Goal: Task Accomplishment & Management: Manage account settings

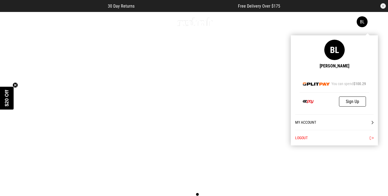
click at [307, 123] on link "My Account" at bounding box center [334, 123] width 78 height 16
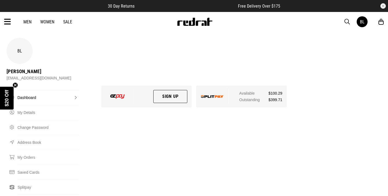
click at [15, 85] on circle "Close teaser" at bounding box center [15, 84] width 5 height 5
click at [24, 105] on link "My Details" at bounding box center [47, 112] width 61 height 15
select select "*"
select select "****"
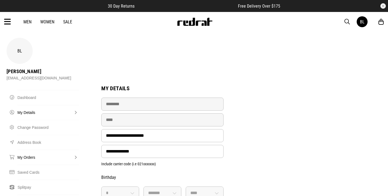
click at [29, 150] on link "My Orders" at bounding box center [47, 157] width 61 height 15
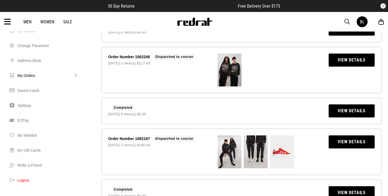
scroll to position [80, 0]
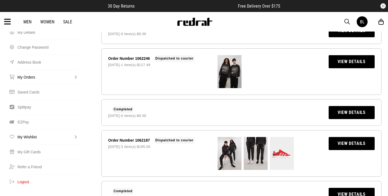
click at [18, 129] on link "My Wishlist" at bounding box center [47, 136] width 61 height 15
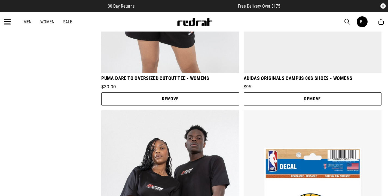
scroll to position [452, 0]
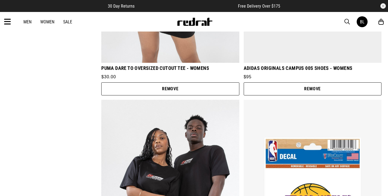
click at [307, 82] on button "Remove" at bounding box center [312, 88] width 138 height 13
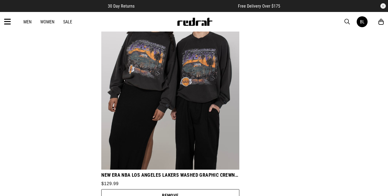
scroll to position [1730, 0]
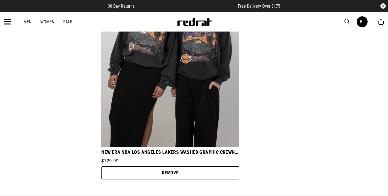
click at [192, 166] on button "Remove" at bounding box center [170, 172] width 138 height 13
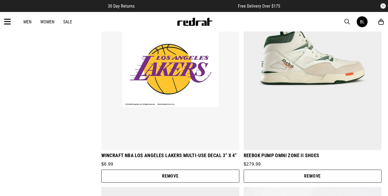
scroll to position [607, 0]
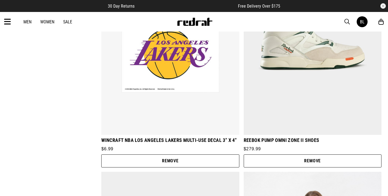
click at [171, 155] on button "Remove" at bounding box center [170, 161] width 138 height 13
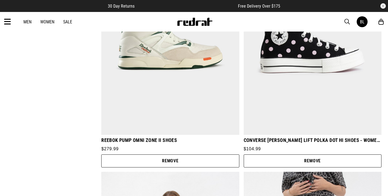
scroll to position [0, 0]
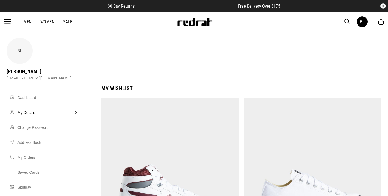
click at [33, 105] on link "My Details" at bounding box center [47, 112] width 61 height 15
select select "*"
select select "****"
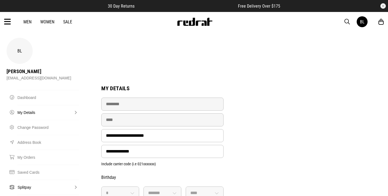
click at [25, 180] on link "Splitpay" at bounding box center [47, 187] width 61 height 15
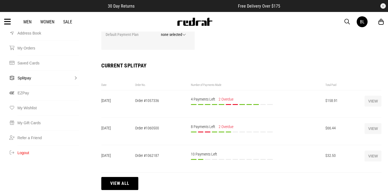
scroll to position [109, 0]
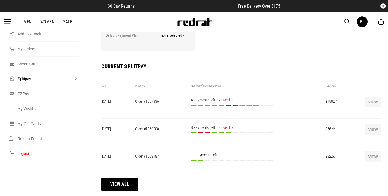
click at [126, 178] on button "View all" at bounding box center [119, 184] width 37 height 13
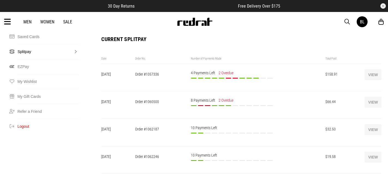
scroll to position [0, 0]
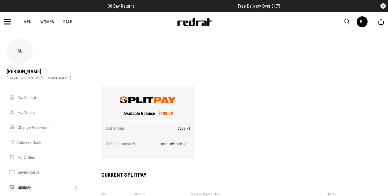
click at [199, 24] on img at bounding box center [195, 22] width 36 height 8
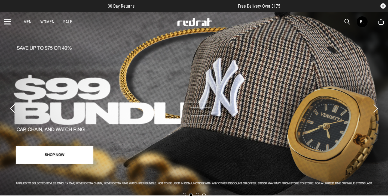
click at [189, 168] on link "2 / 4" at bounding box center [194, 104] width 388 height 184
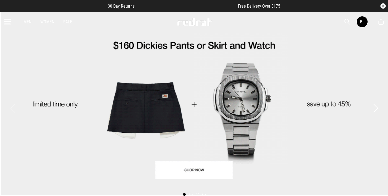
click at [125, 96] on link "1 / 4" at bounding box center [194, 103] width 388 height 184
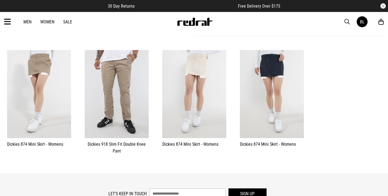
scroll to position [103, 0]
